Goal: Task Accomplishment & Management: Complete application form

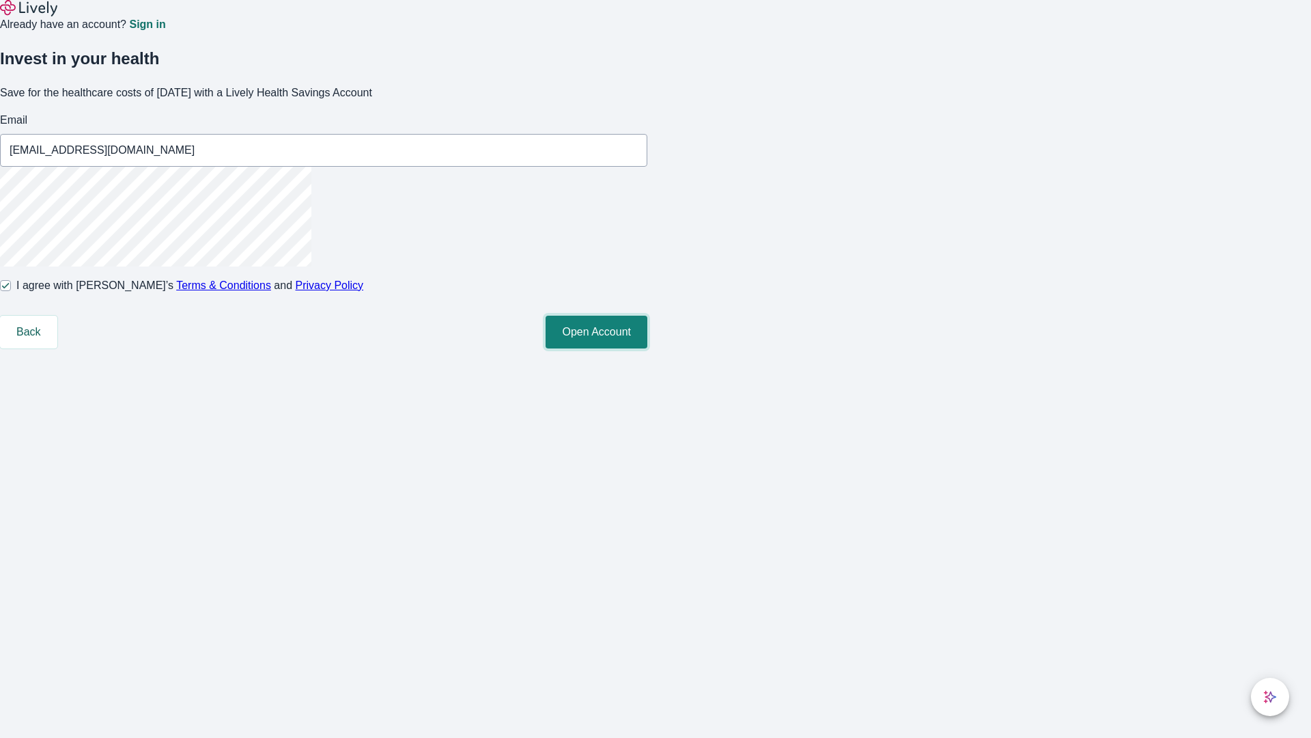
click at [647, 348] on button "Open Account" at bounding box center [597, 332] width 102 height 33
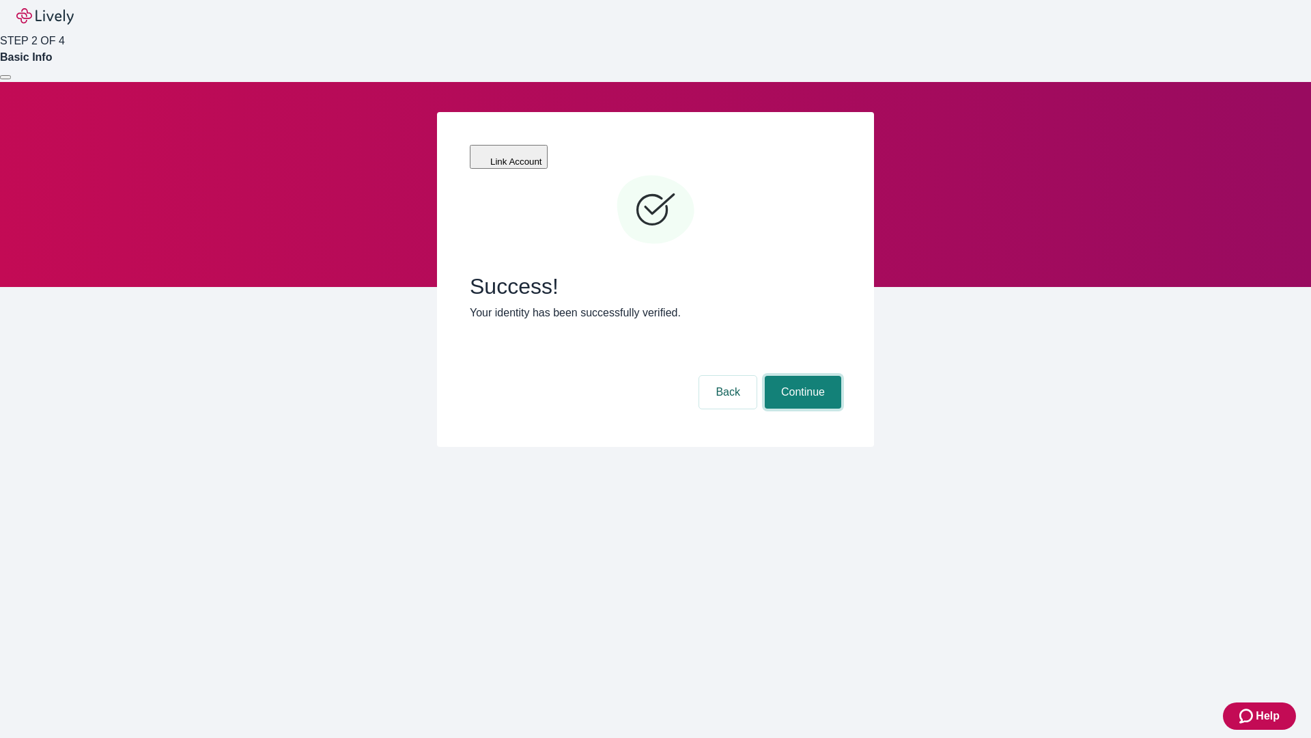
click at [801, 376] on button "Continue" at bounding box center [803, 392] width 76 height 33
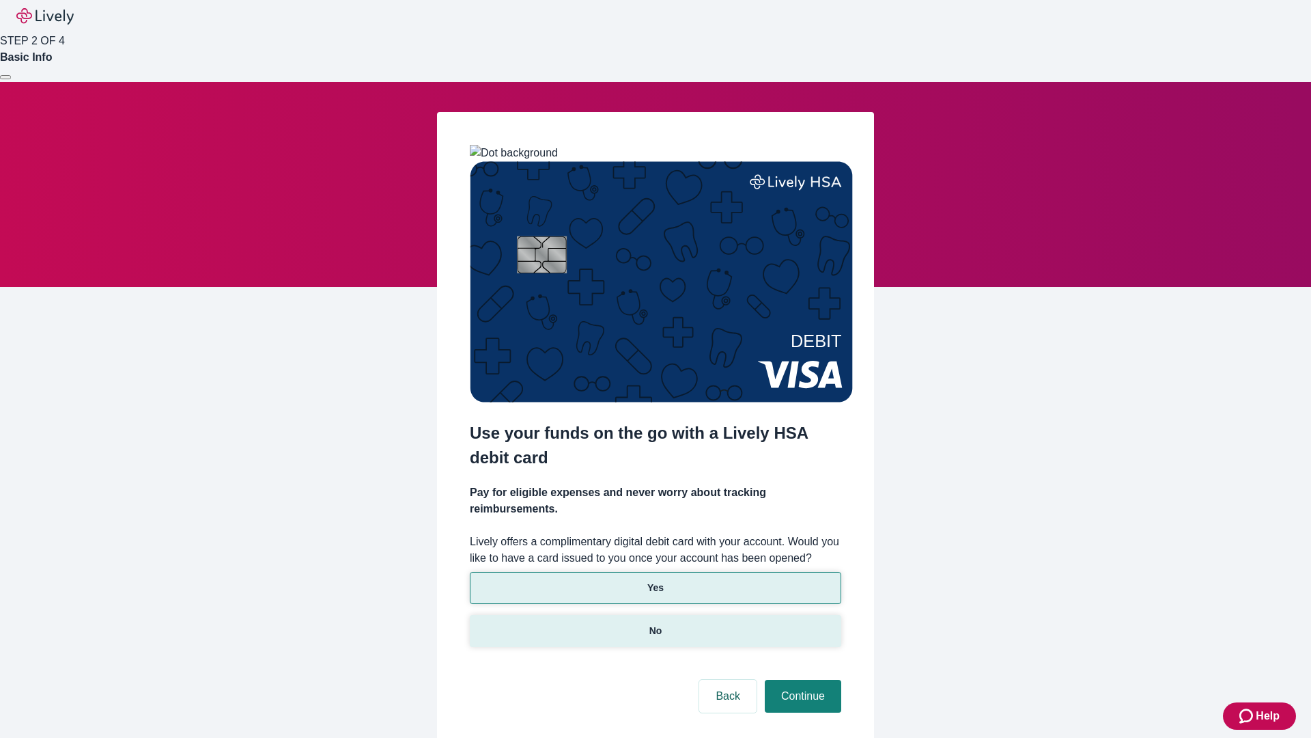
click at [655, 624] on p "No" at bounding box center [655, 631] width 13 height 14
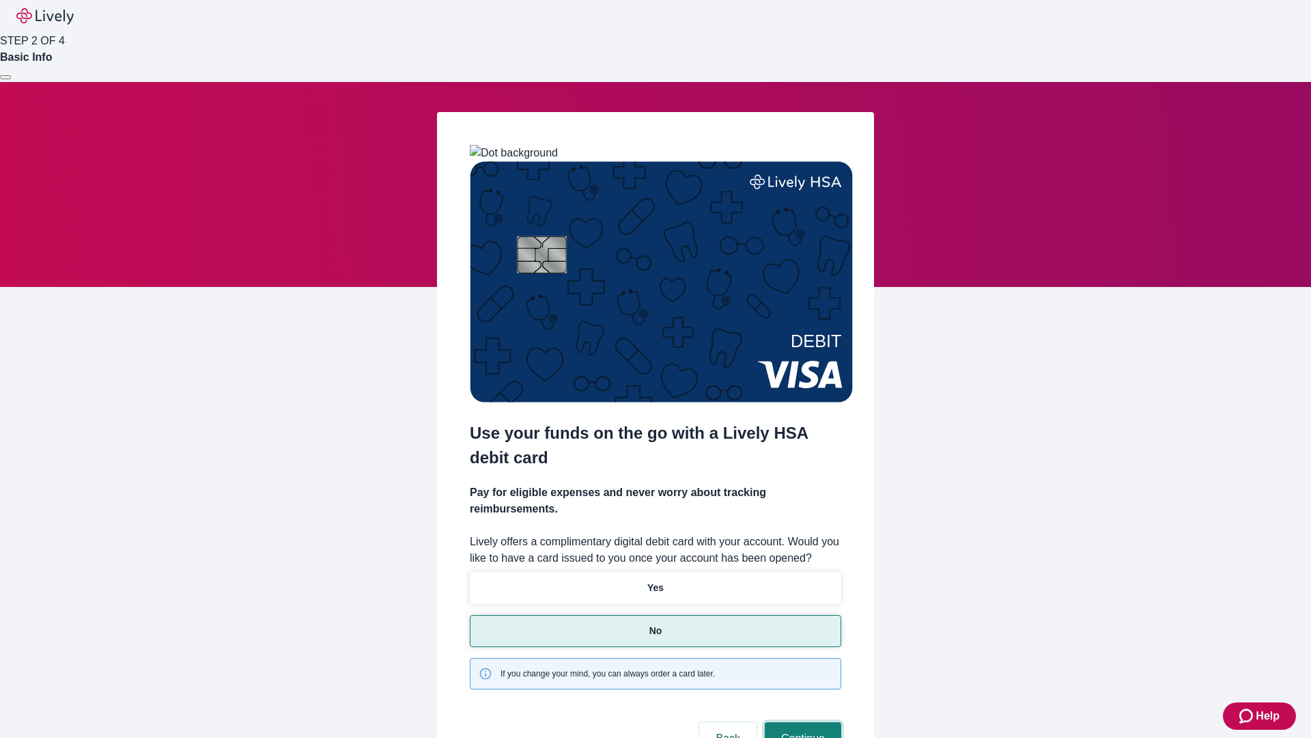
click at [801, 722] on button "Continue" at bounding box center [803, 738] width 76 height 33
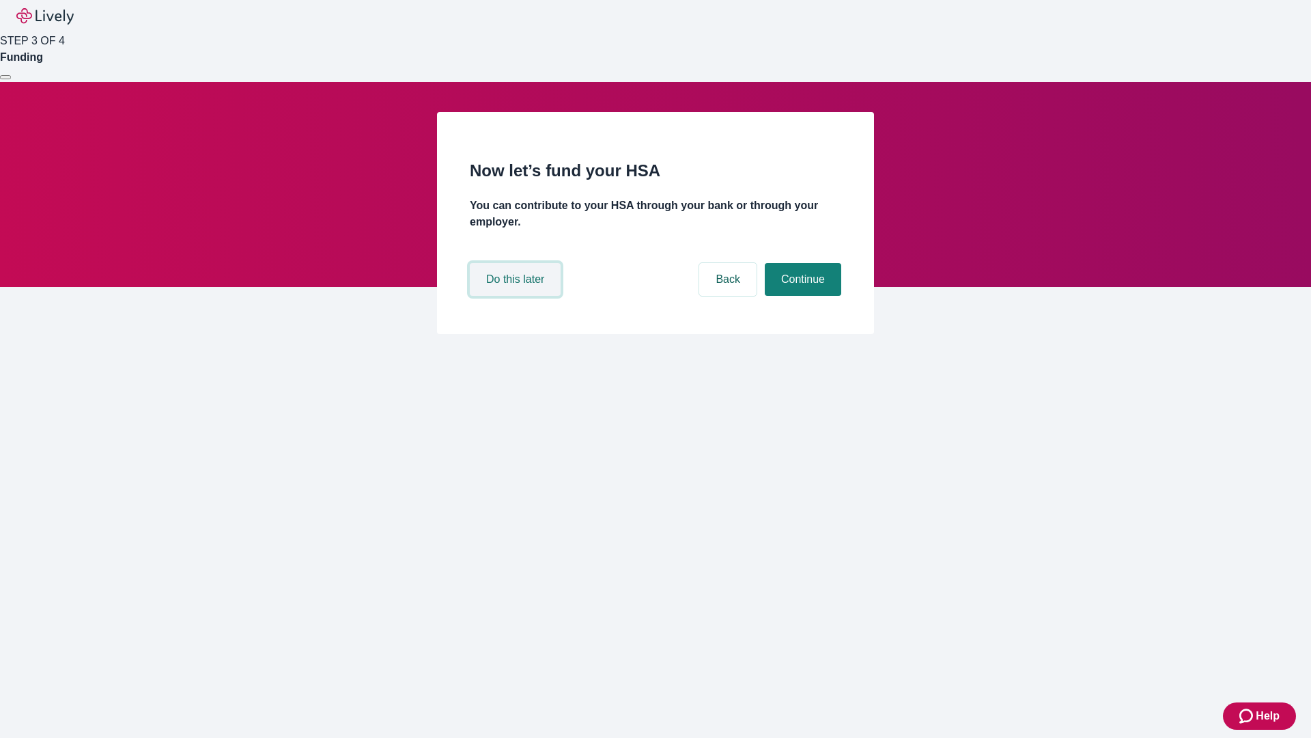
click at [517, 296] on button "Do this later" at bounding box center [515, 279] width 91 height 33
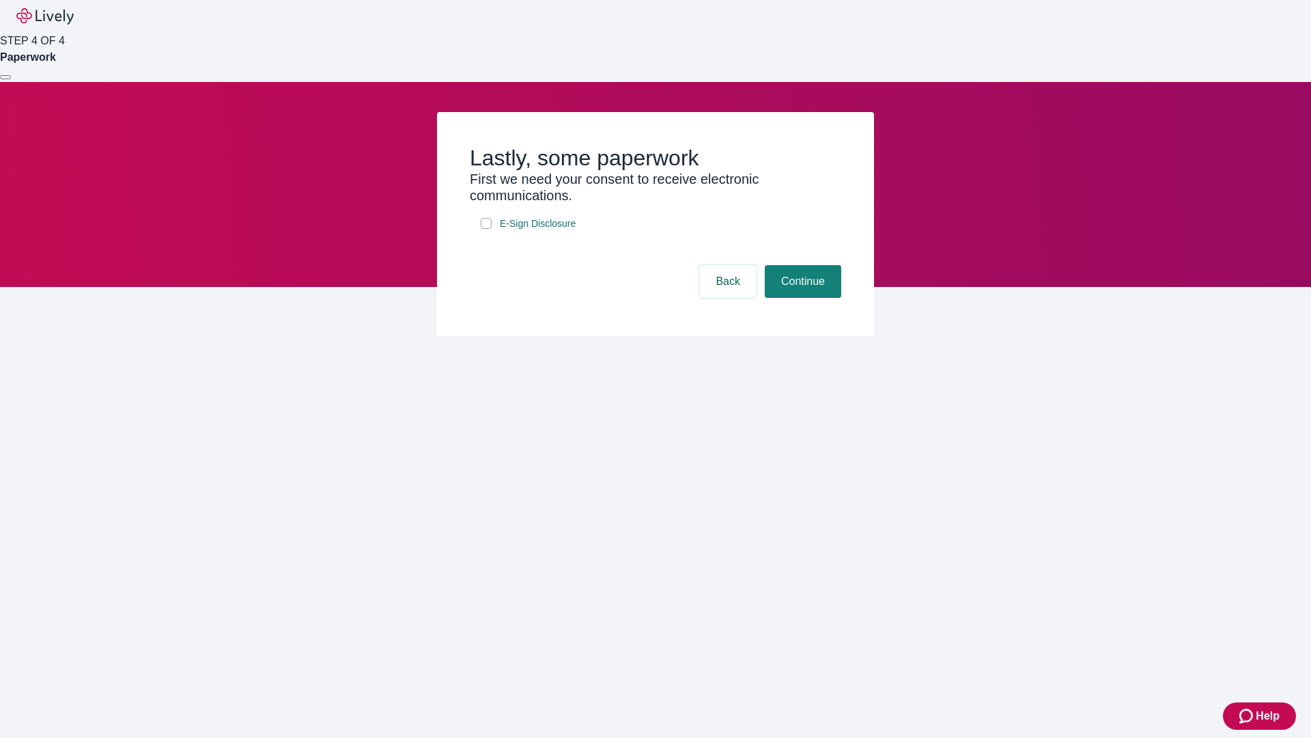
click at [486, 229] on input "E-Sign Disclosure" at bounding box center [486, 223] width 11 height 11
checkbox input "true"
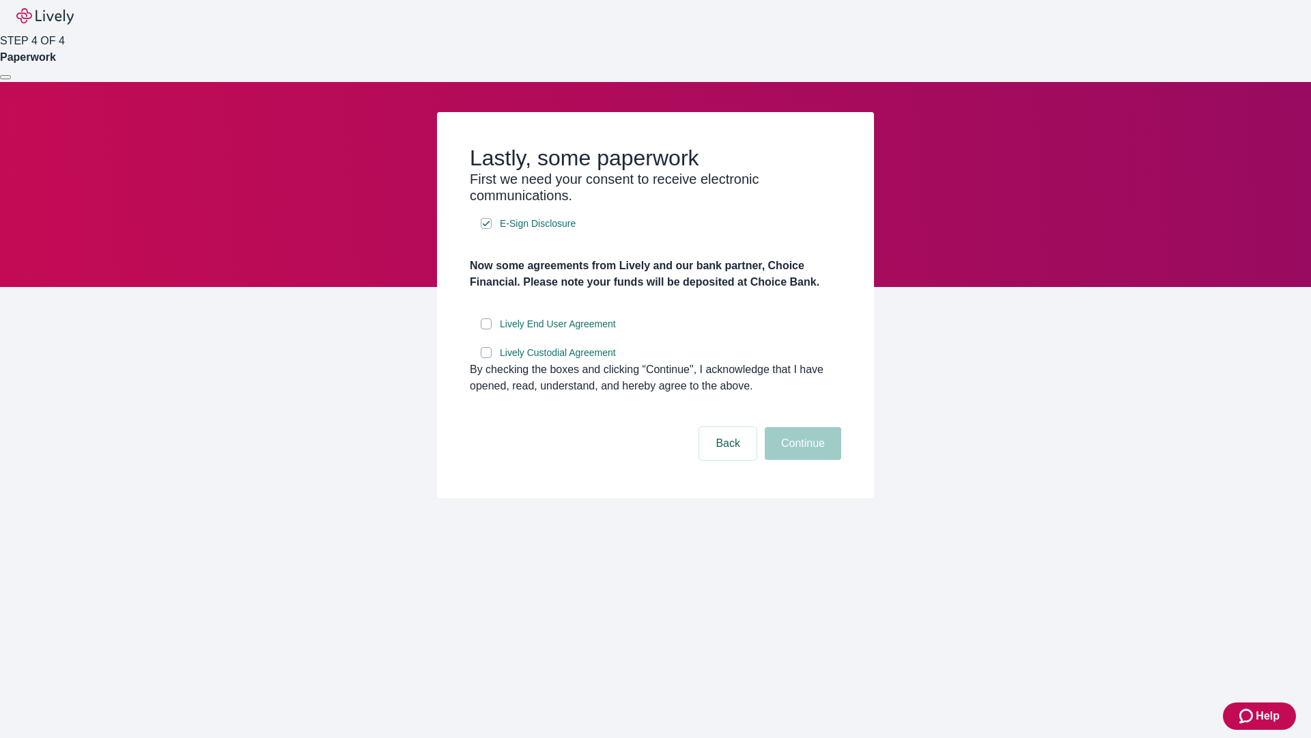
click at [486, 329] on input "Lively End User Agreement" at bounding box center [486, 323] width 11 height 11
checkbox input "true"
click at [486, 358] on input "Lively Custodial Agreement" at bounding box center [486, 352] width 11 height 11
checkbox input "true"
click at [801, 460] on button "Continue" at bounding box center [803, 443] width 76 height 33
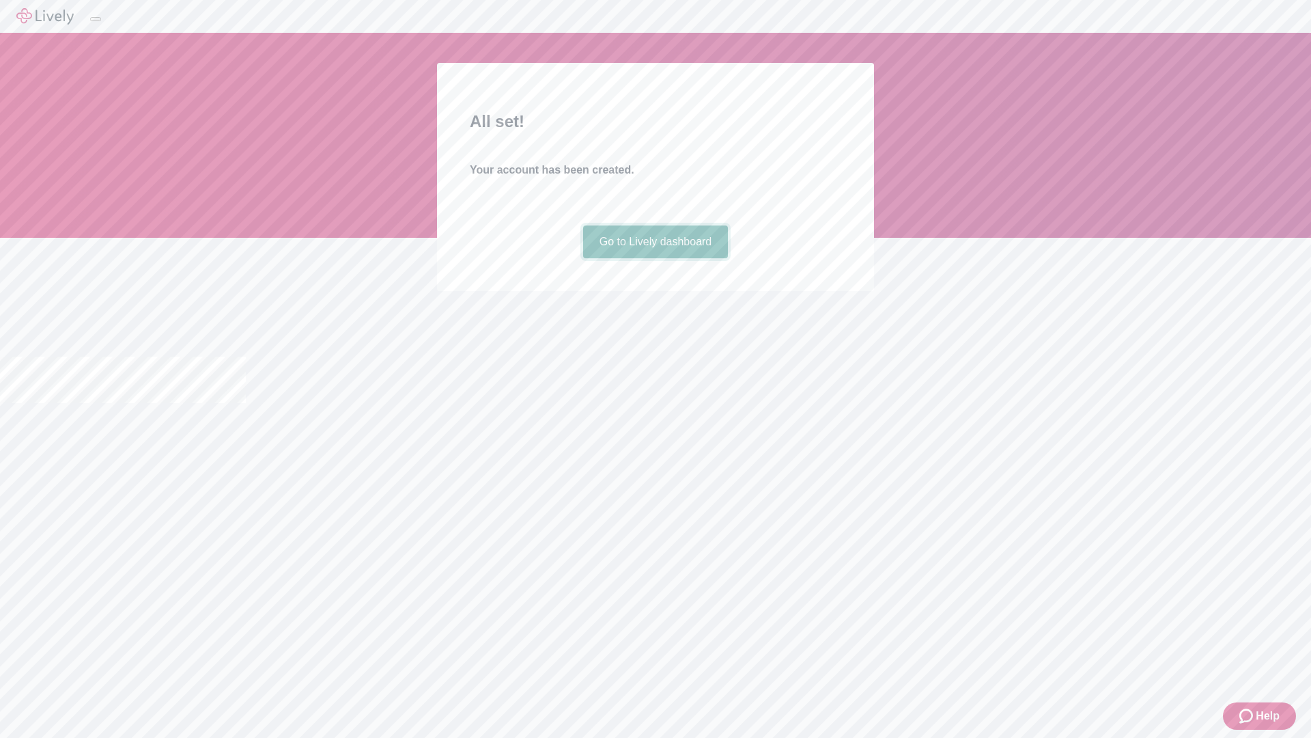
click at [655, 258] on link "Go to Lively dashboard" at bounding box center [655, 241] width 145 height 33
